Goal: Information Seeking & Learning: Learn about a topic

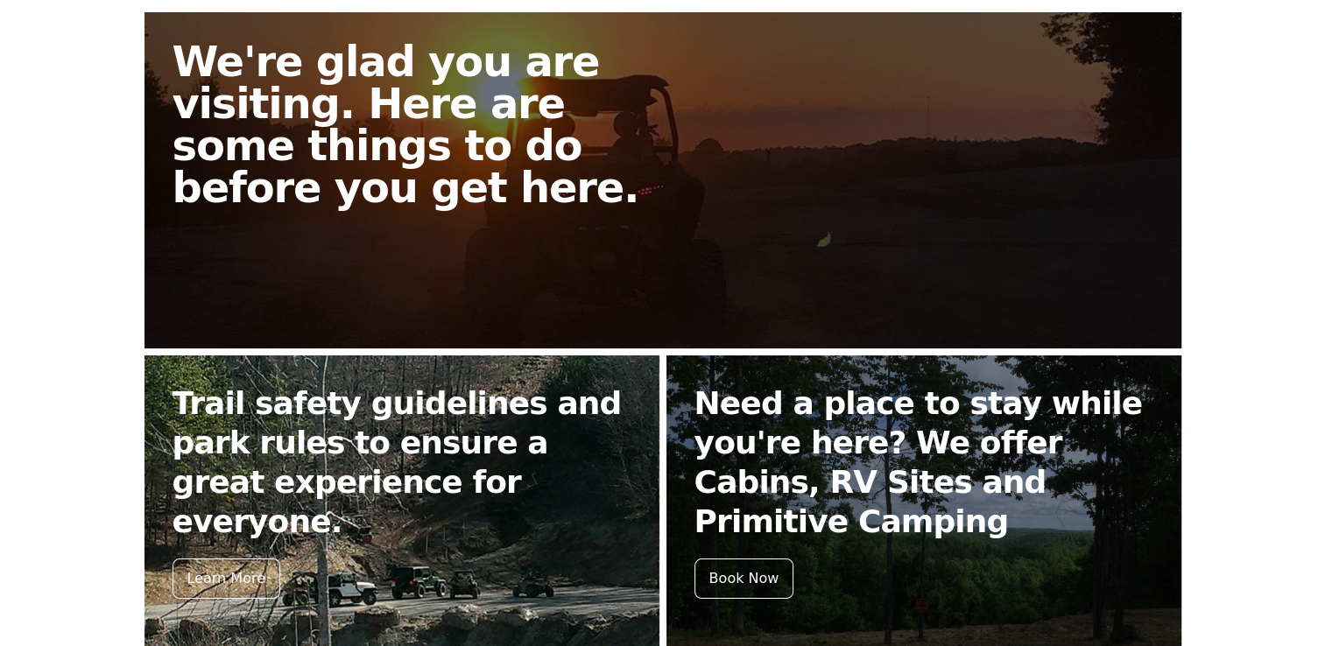
scroll to position [334, 0]
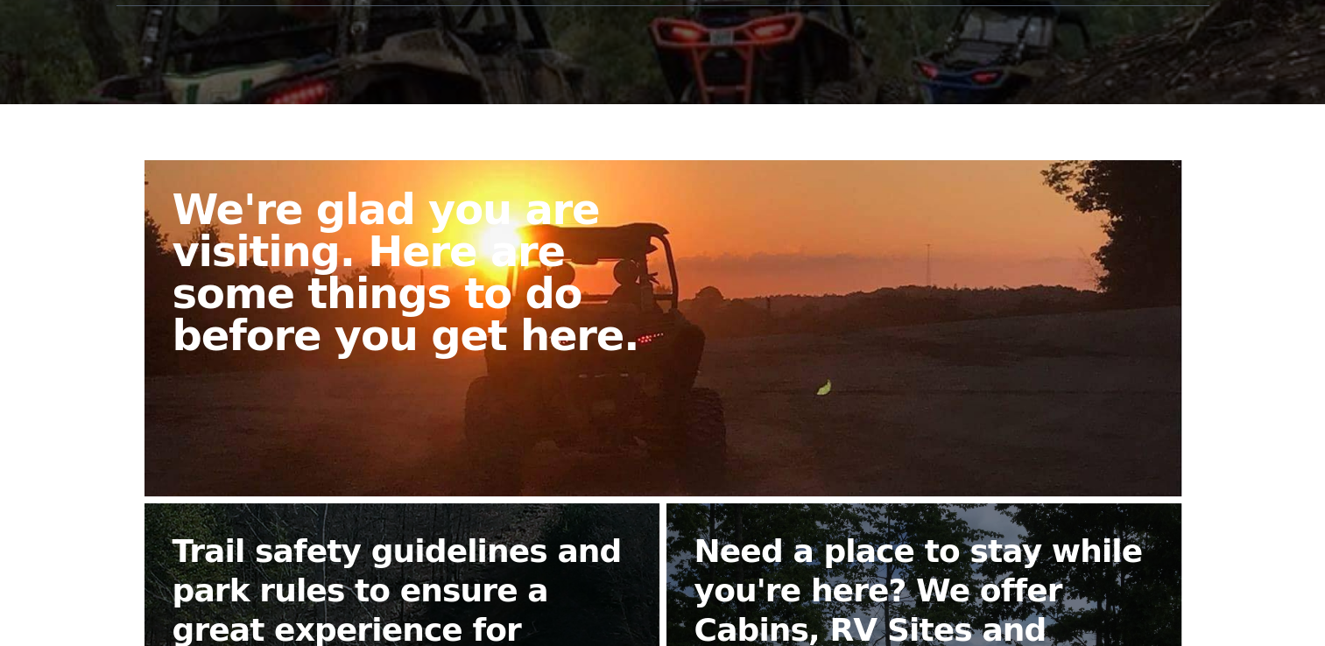
click at [448, 333] on h2 "We're glad you are visiting. Here are some things to do before you get here." at bounding box center [424, 272] width 504 height 168
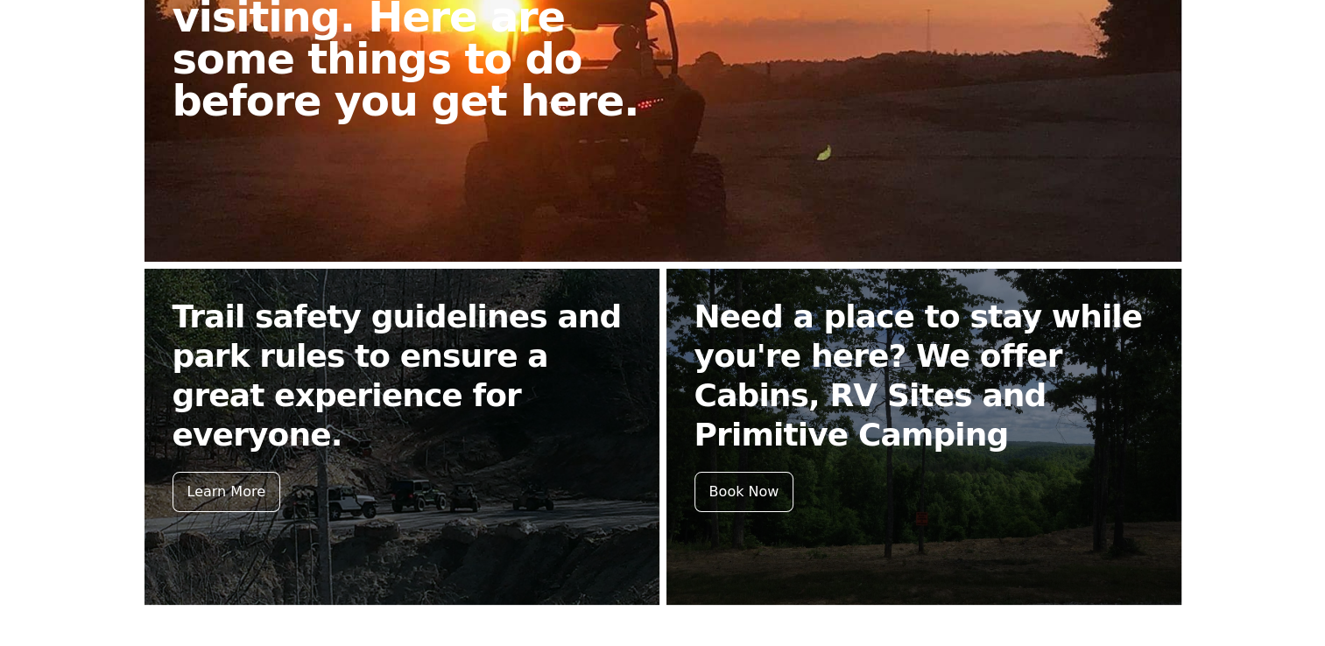
scroll to position [772, 0]
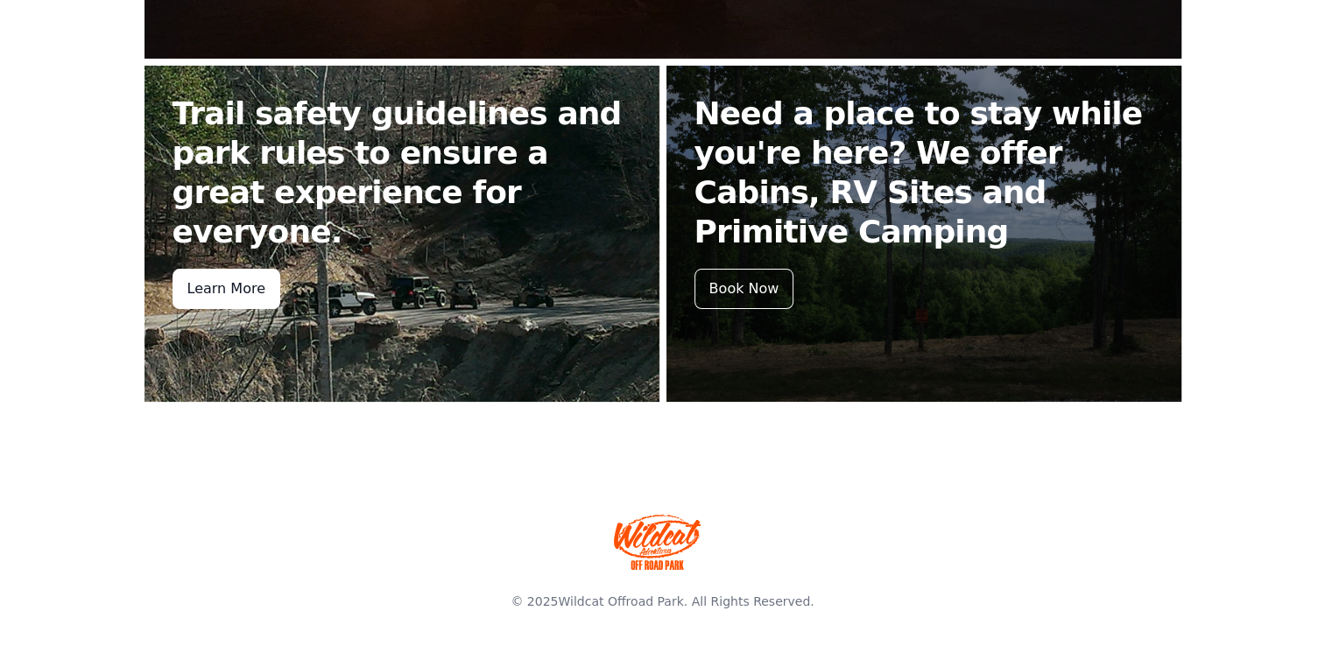
click at [208, 269] on div "Learn More" at bounding box center [226, 289] width 108 height 40
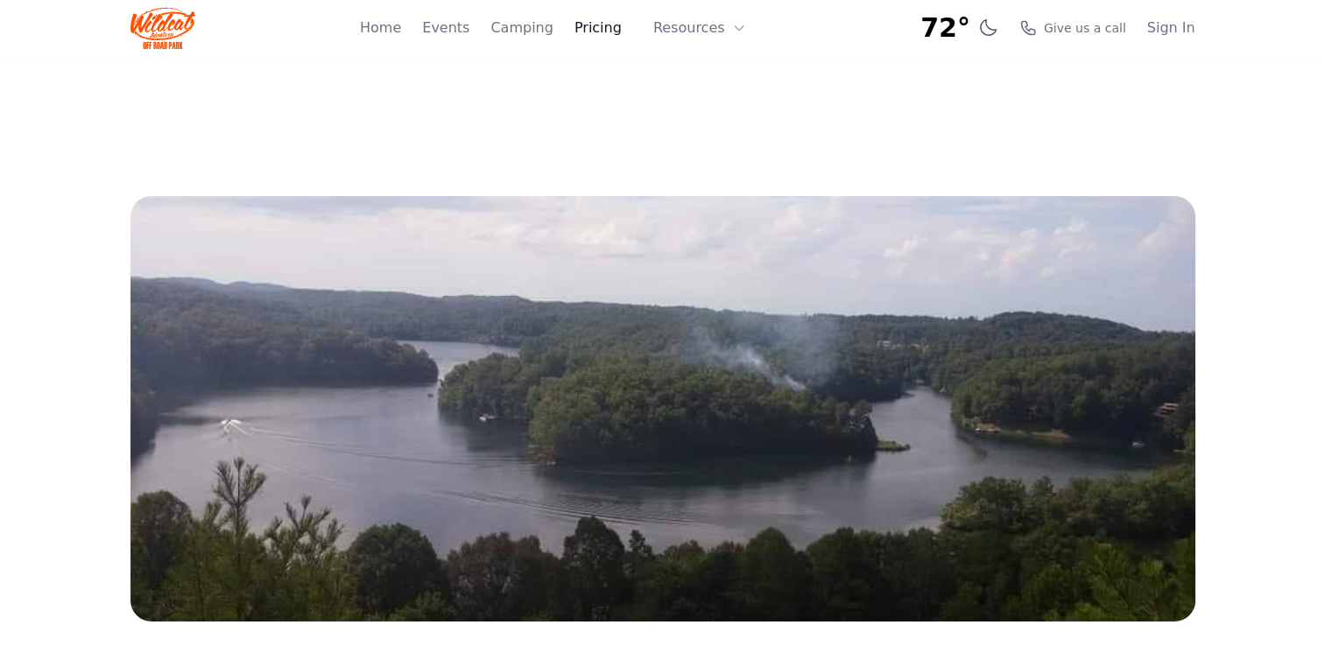
click at [610, 30] on link "Pricing" at bounding box center [597, 28] width 47 height 21
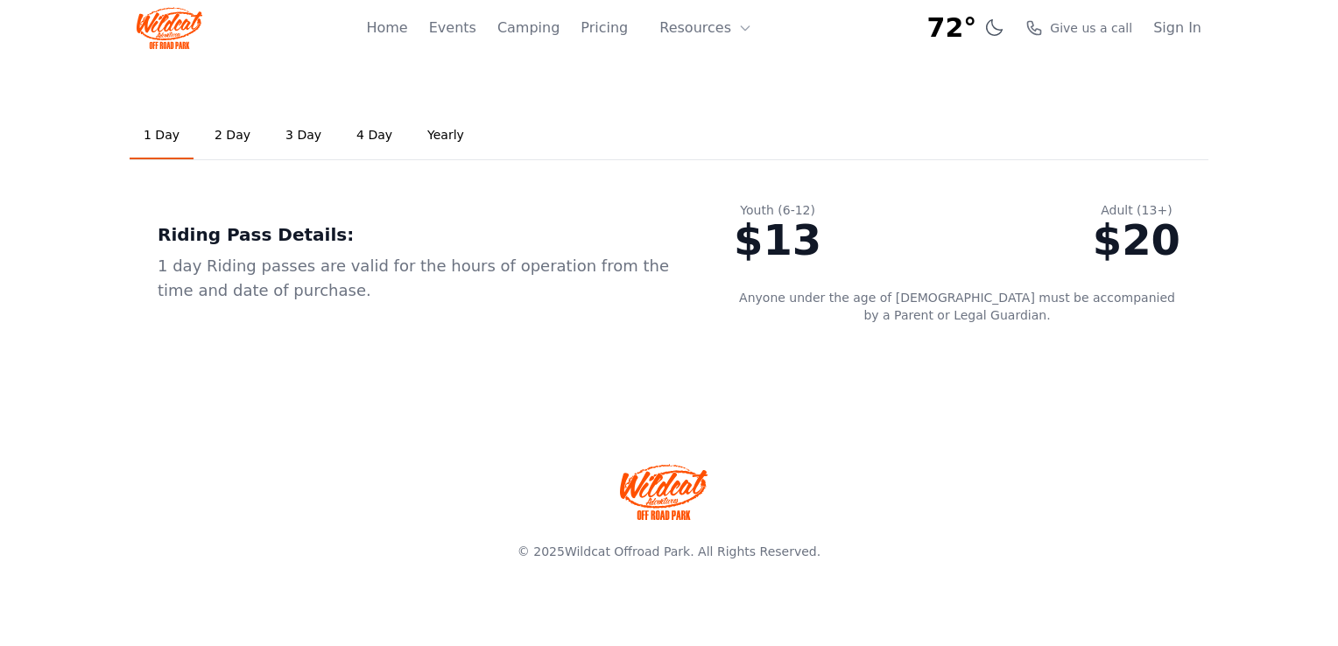
click at [223, 137] on link "2 Day" at bounding box center [233, 135] width 64 height 47
click at [153, 136] on link "1 Day" at bounding box center [162, 135] width 64 height 47
click at [476, 27] on link "Events" at bounding box center [452, 28] width 47 height 21
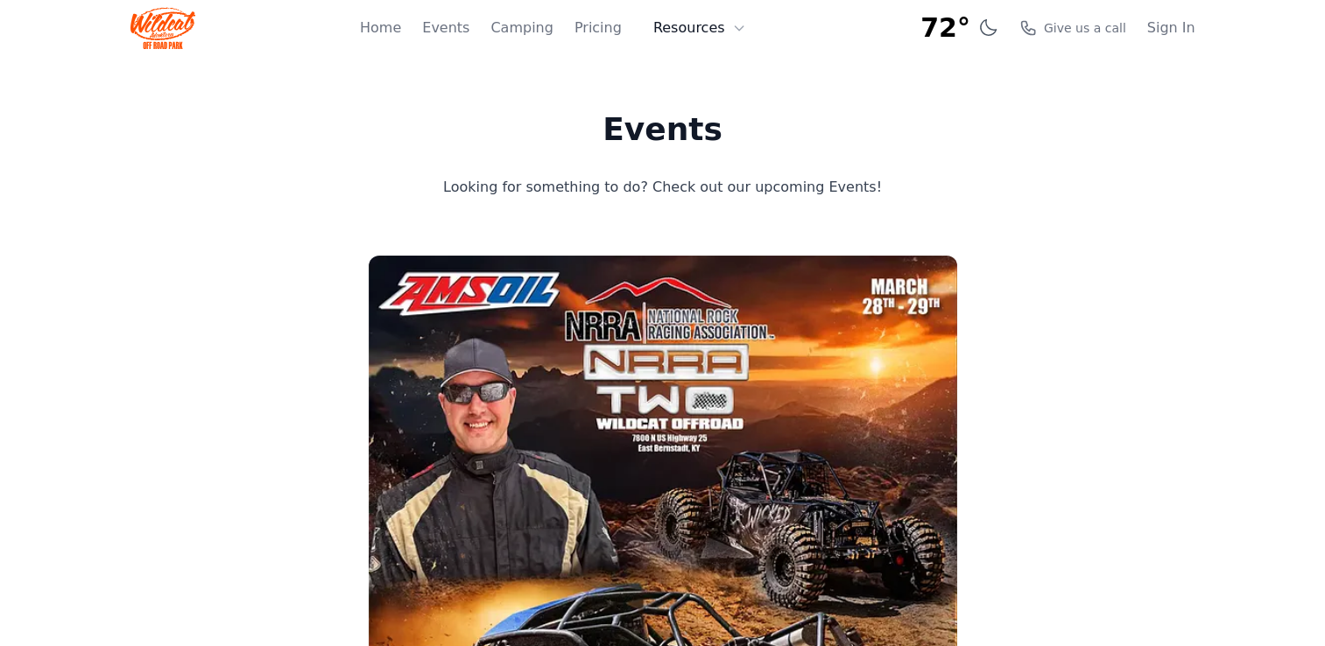
click at [733, 27] on icon at bounding box center [739, 28] width 14 height 14
click at [401, 28] on link "Home" at bounding box center [380, 28] width 41 height 21
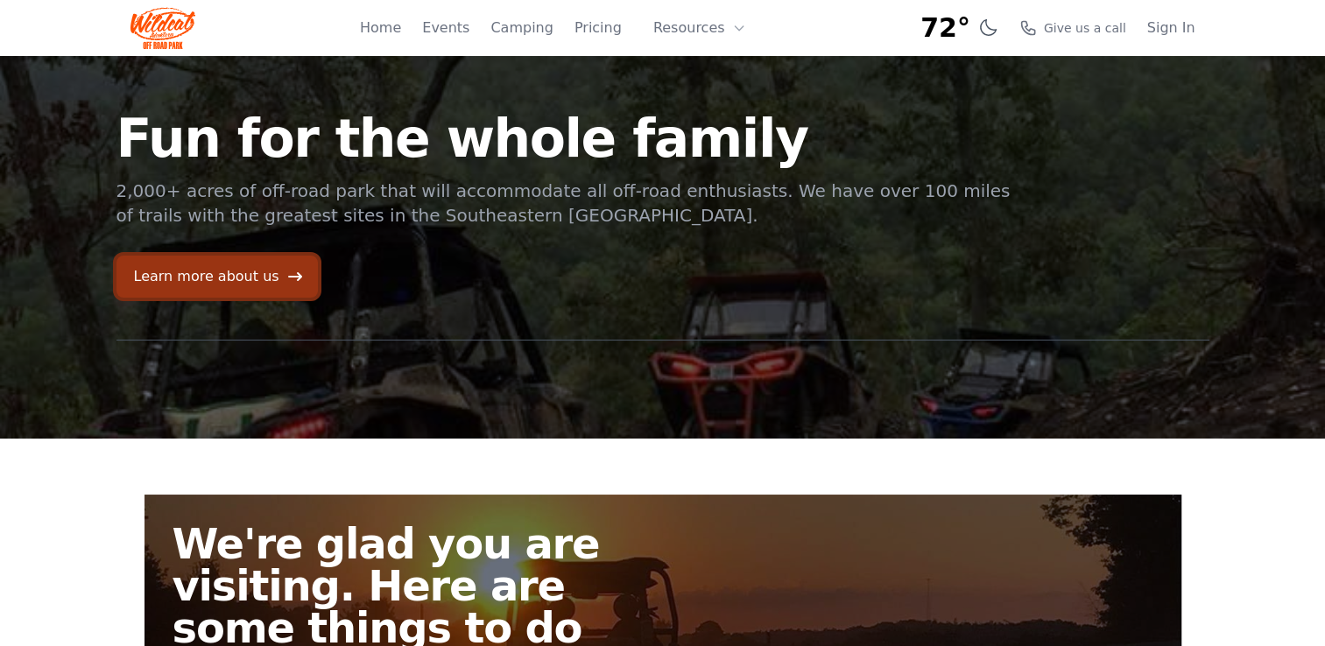
click at [249, 276] on link "Learn more about us" at bounding box center [216, 277] width 201 height 42
